Goal: Navigation & Orientation: Find specific page/section

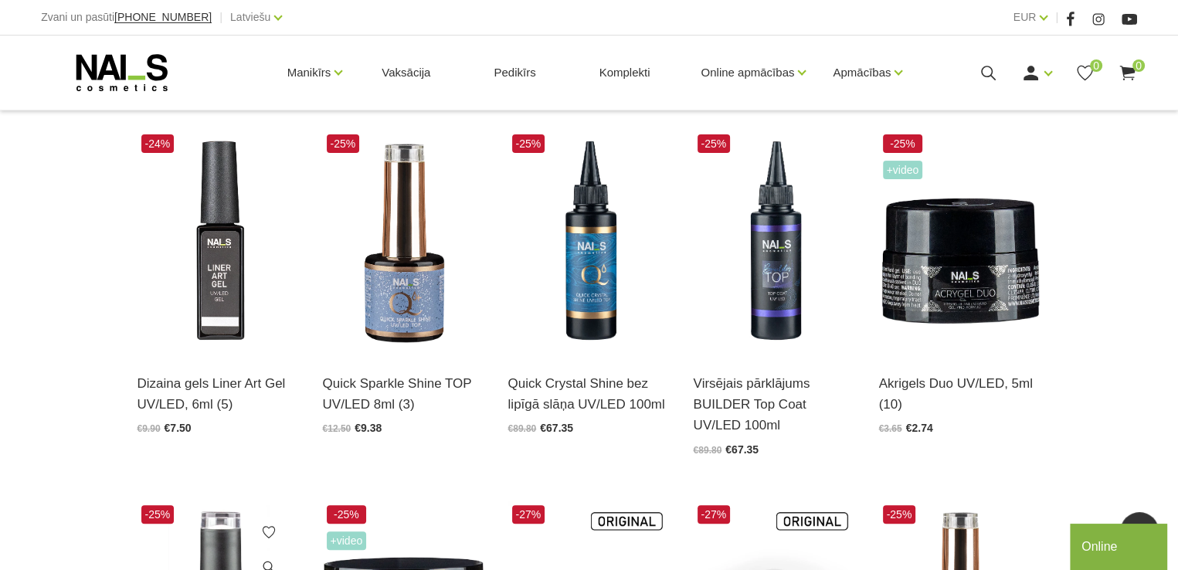
scroll to position [372, 0]
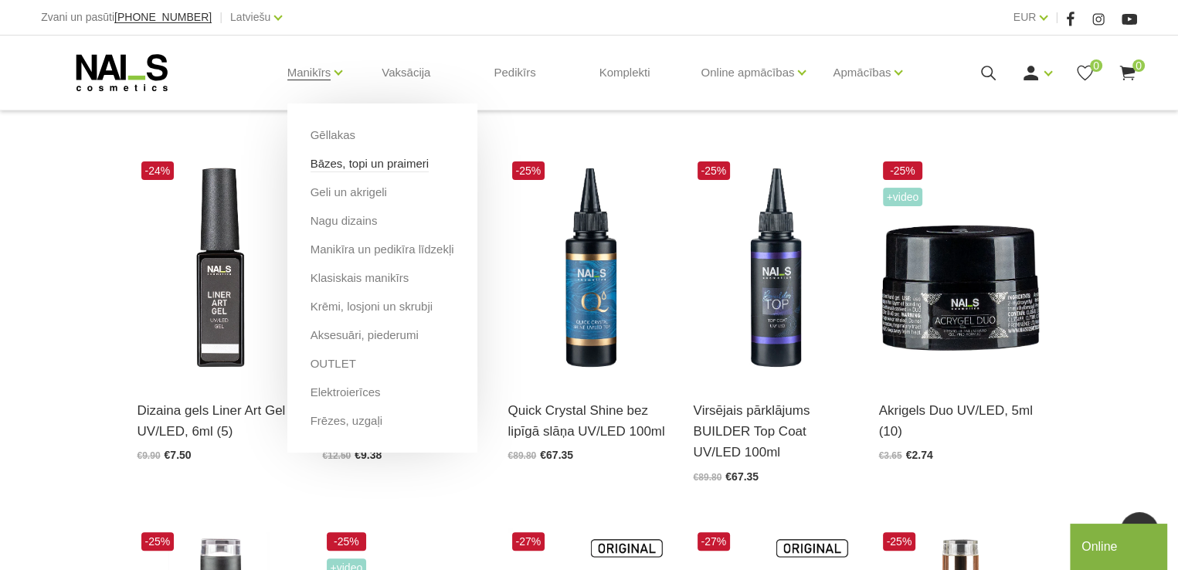
click at [334, 168] on link "Bāzes, topi un praimeri" at bounding box center [370, 163] width 118 height 17
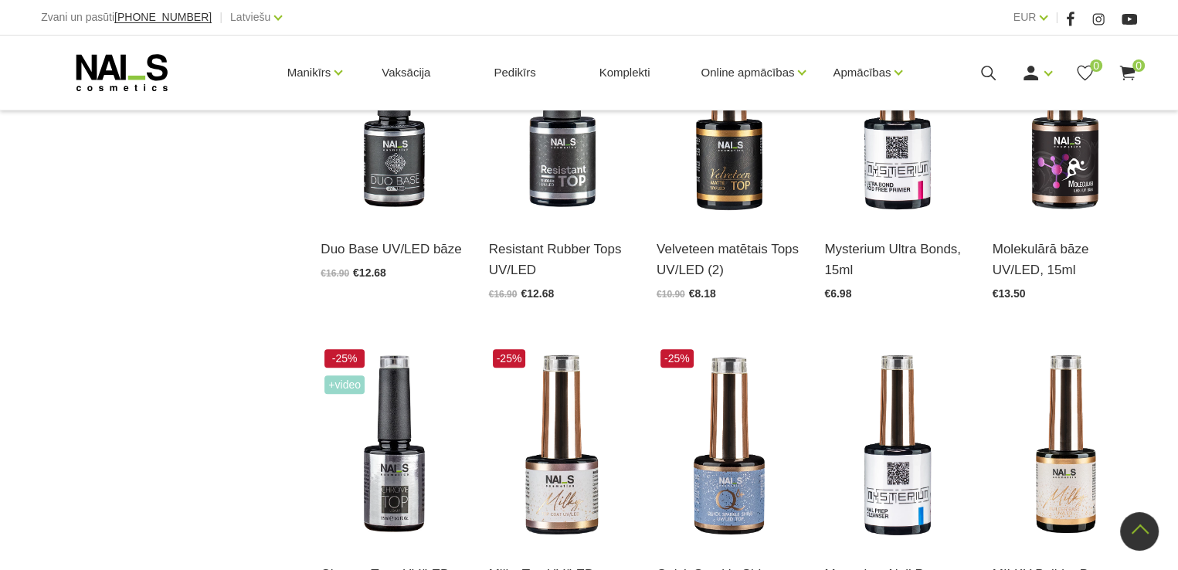
scroll to position [1004, 0]
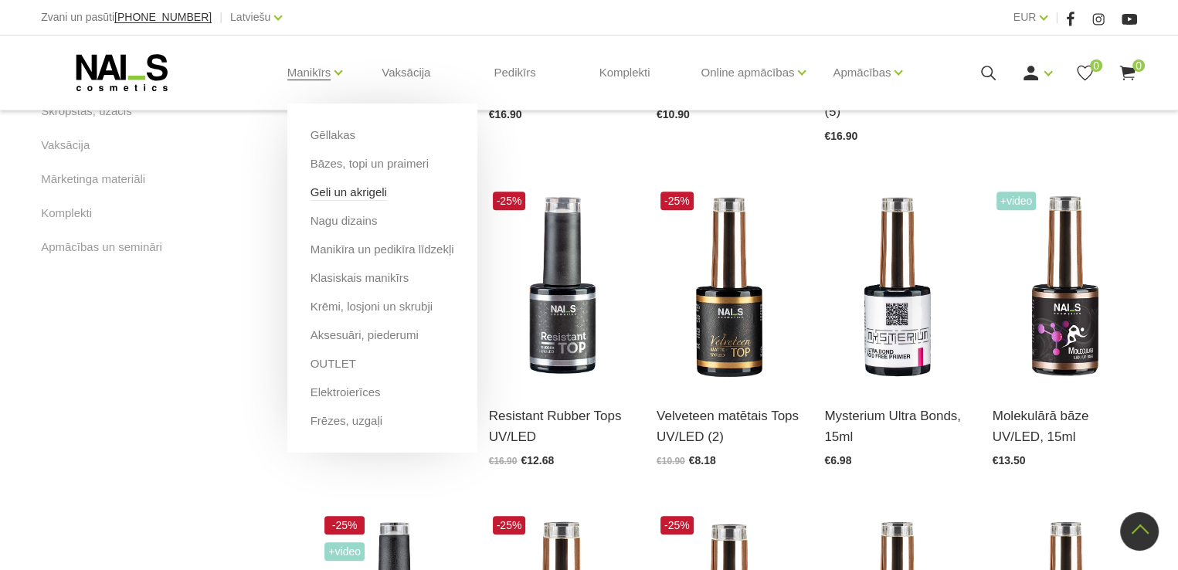
click at [325, 196] on link "Geli un akrigeli" at bounding box center [349, 192] width 76 height 17
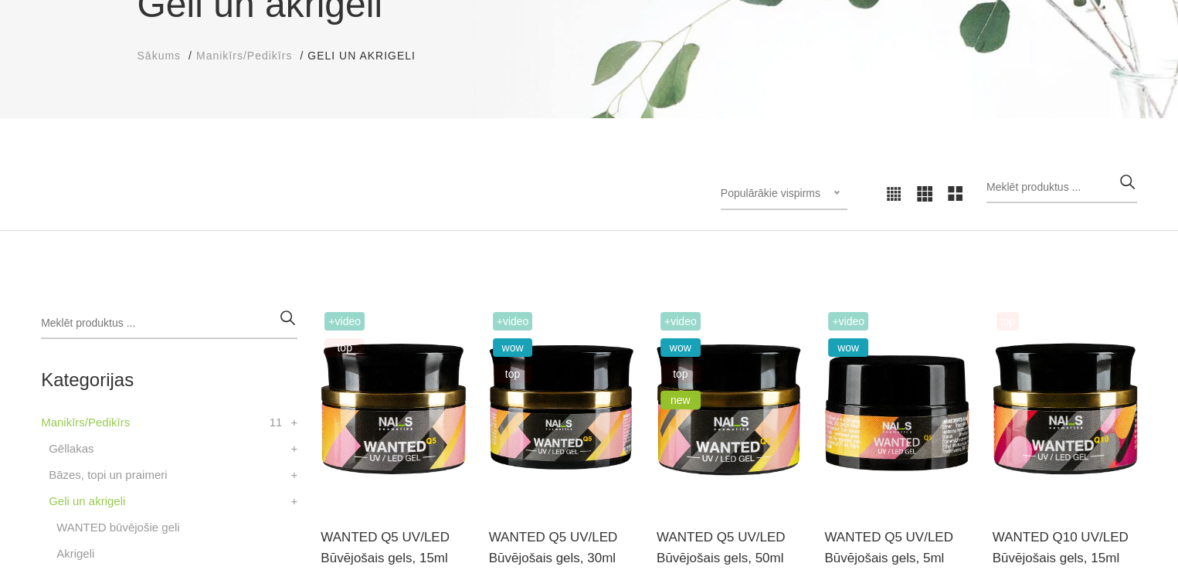
scroll to position [77, 0]
